Goal: Transaction & Acquisition: Purchase product/service

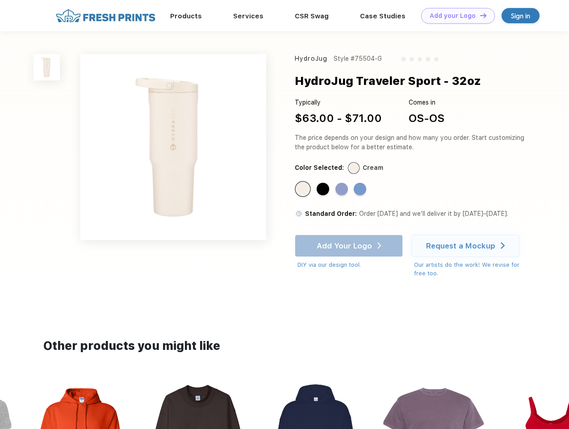
click at [455, 16] on link "Add your Logo Design Tool" at bounding box center [458, 16] width 74 height 16
click at [0, 0] on div "Design Tool" at bounding box center [0, 0] width 0 height 0
click at [480, 15] on link "Add your Logo Design Tool" at bounding box center [458, 16] width 74 height 16
click at [47, 67] on img at bounding box center [47, 67] width 26 height 26
click at [304, 190] on div "Standard Color" at bounding box center [303, 189] width 13 height 13
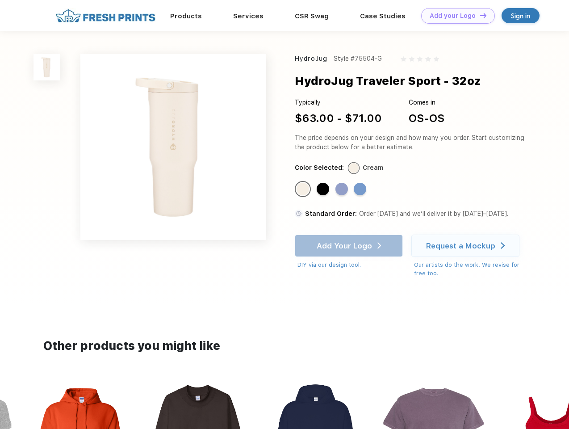
click at [324, 190] on div "Standard Color" at bounding box center [323, 189] width 13 height 13
click at [343, 190] on div "Standard Color" at bounding box center [342, 189] width 13 height 13
click at [361, 190] on div "Standard Color" at bounding box center [360, 189] width 13 height 13
click at [350, 246] on div "Add Your Logo DIY via our design tool. Ah shoot! This product isn't up in our d…" at bounding box center [349, 252] width 108 height 35
click at [467, 246] on div "Request a Mockup" at bounding box center [460, 245] width 69 height 9
